Goal: Communication & Community: Answer question/provide support

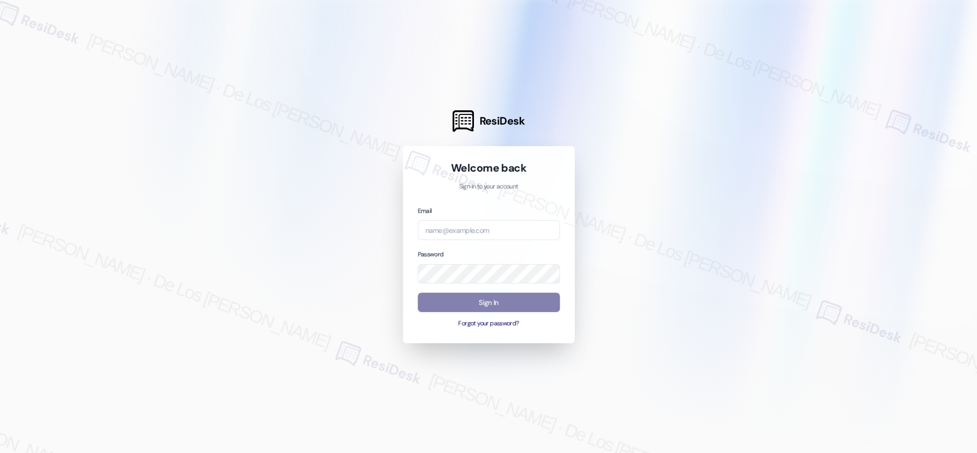
drag, startPoint x: 858, startPoint y: 120, endPoint x: 845, endPoint y: 125, distance: 14.0
click at [858, 120] on div at bounding box center [488, 226] width 977 height 453
click at [489, 230] on input "email" at bounding box center [489, 230] width 142 height 20
paste input "automated-surveys-kane_realty-resen.six@kane_[DOMAIN_NAME]"
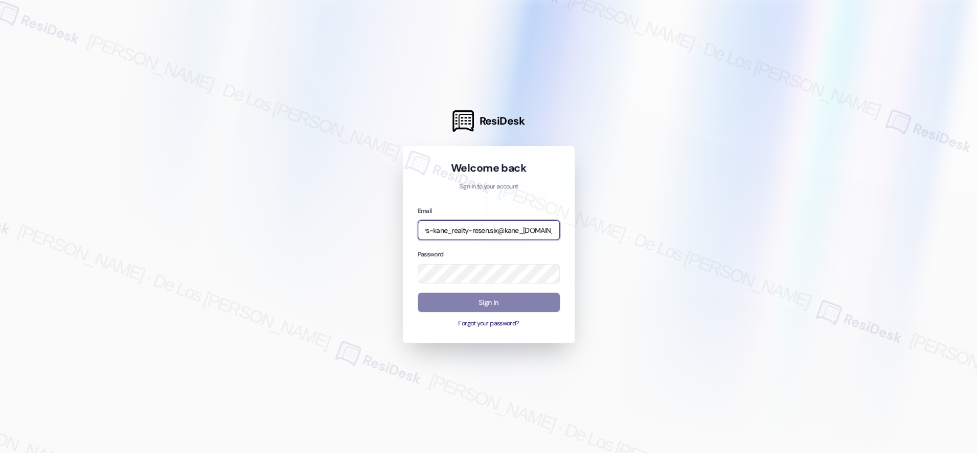
type input "automated-surveys-kane_realty-resen.six@kane_[DOMAIN_NAME]"
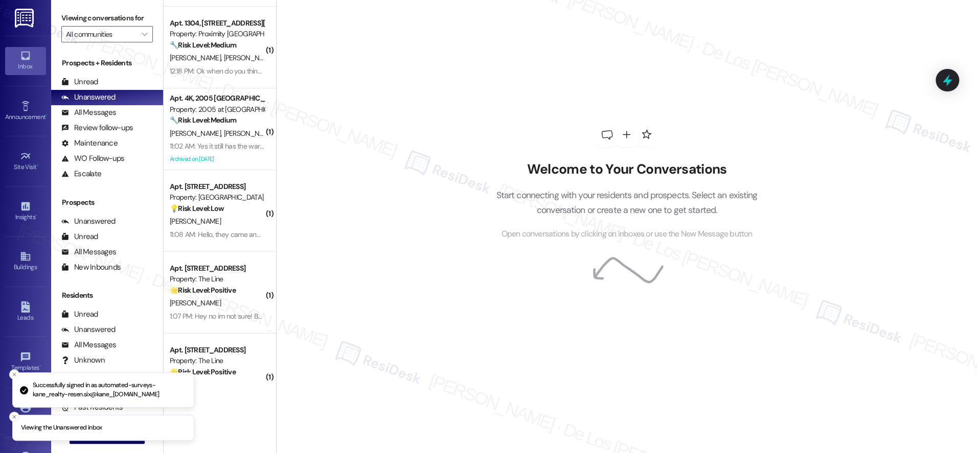
scroll to position [109, 0]
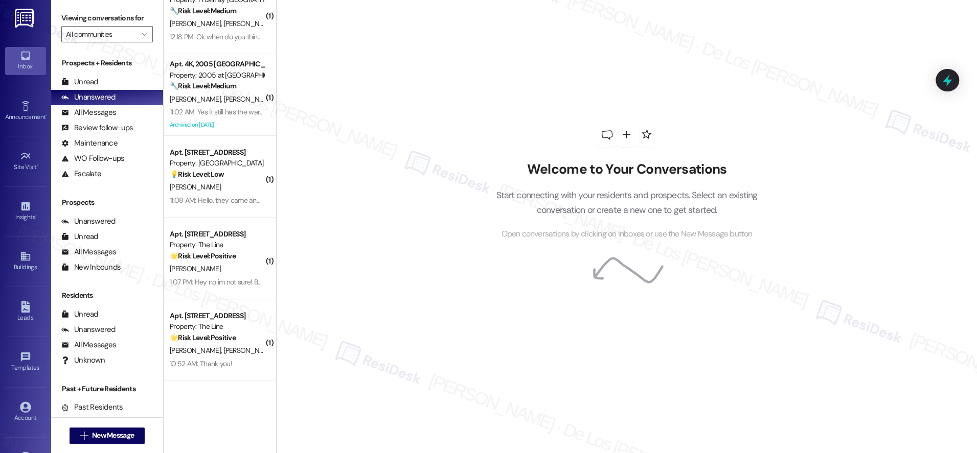
click at [851, 26] on div "Welcome to Your Conversations Start connecting with your residents and prospect…" at bounding box center [626, 226] width 701 height 453
